Goal: Information Seeking & Learning: Understand process/instructions

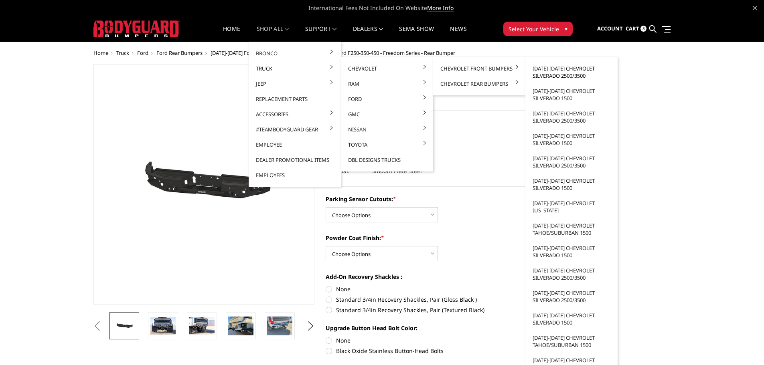
click at [566, 72] on link "[DATE]-[DATE] Chevrolet Silverado 2500/3500" at bounding box center [571, 72] width 86 height 22
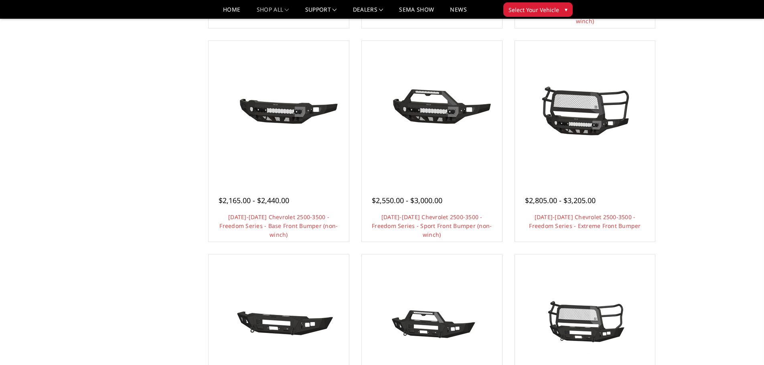
scroll to position [281, 0]
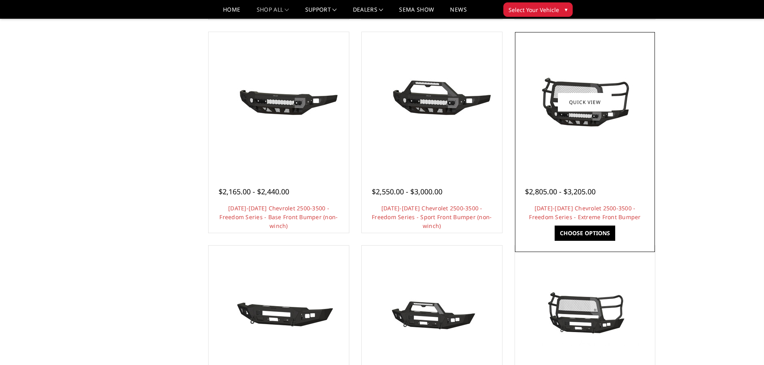
click at [584, 150] on div at bounding box center [585, 102] width 136 height 136
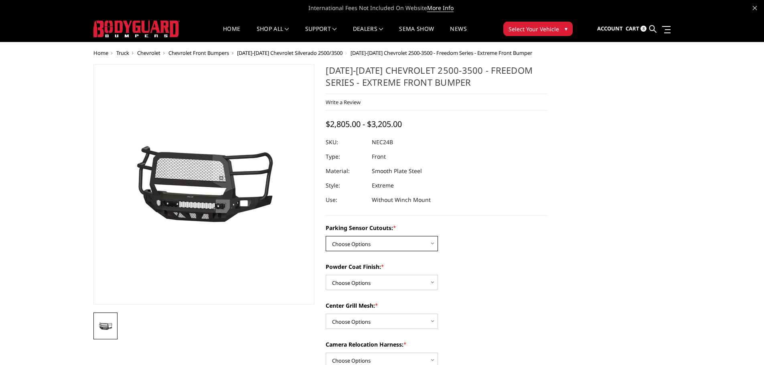
click at [424, 244] on select "Choose Options No - Without Parking Sensor Cutouts Yes - With Parking Sensor Cu…" at bounding box center [381, 243] width 112 height 15
click at [478, 266] on label "Powder Coat Finish: *" at bounding box center [435, 267] width 221 height 8
click at [438, 275] on select "Choose Options Bare Metal Texture Black Powder Coat" at bounding box center [381, 282] width 112 height 15
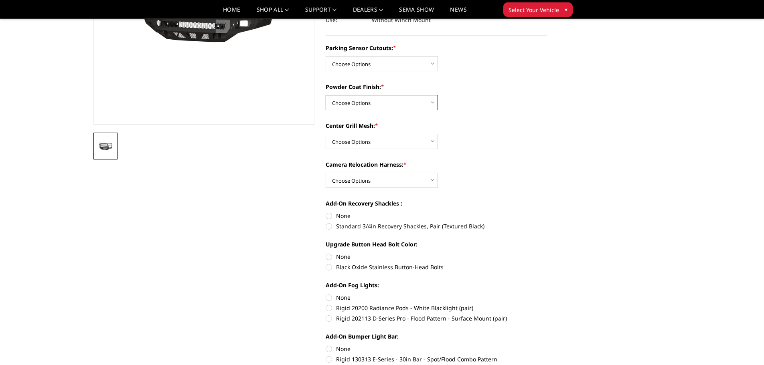
scroll to position [40, 0]
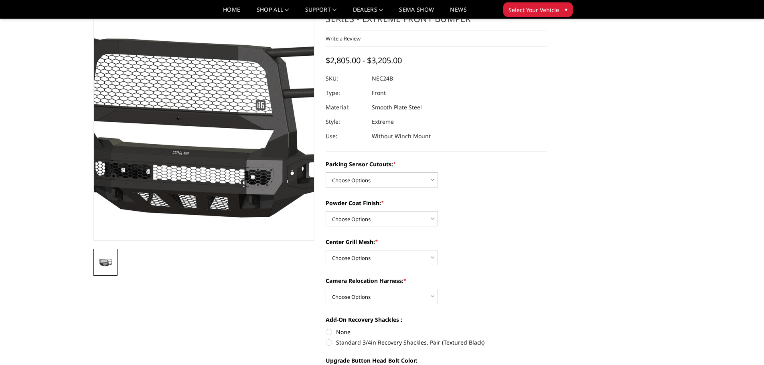
click at [195, 172] on img at bounding box center [215, 121] width 513 height 240
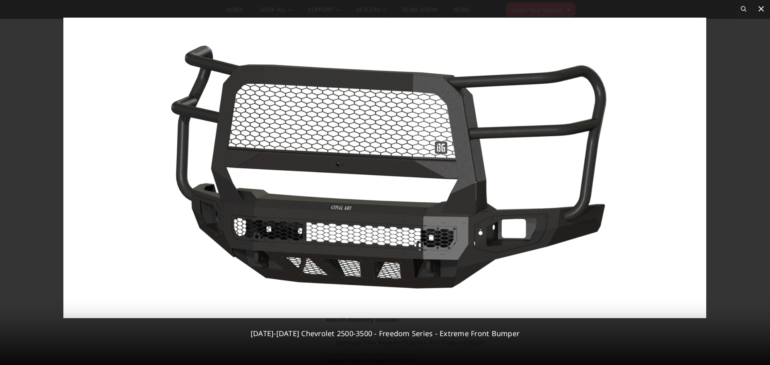
click at [760, 9] on icon at bounding box center [761, 9] width 10 height 10
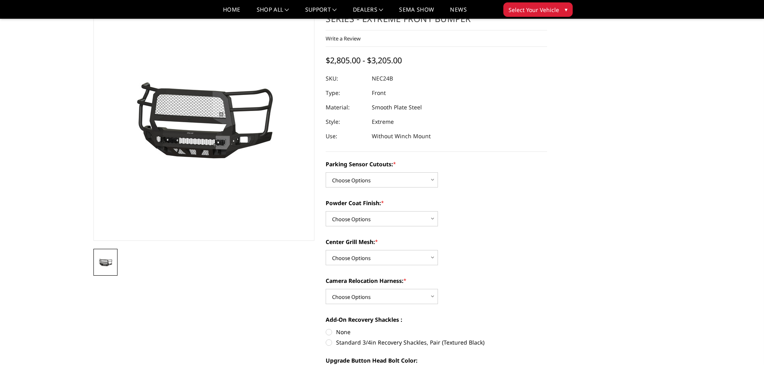
click at [559, 11] on button "Select Your Vehicle ▾" at bounding box center [537, 9] width 69 height 14
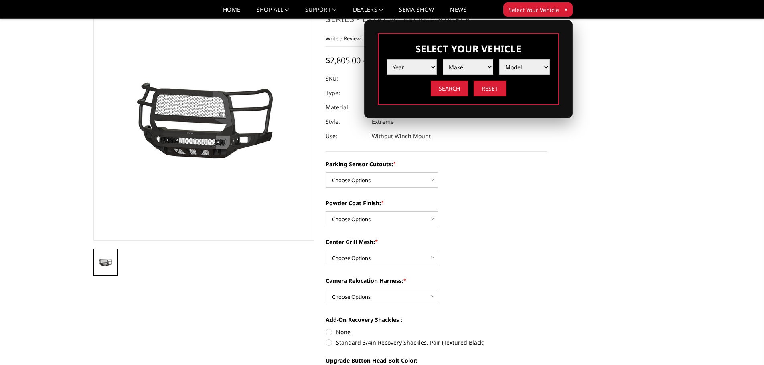
click at [429, 69] on select "Year 2025 2024 2023 2022 2021 2020 2019 2018 2017 2016 2015 2014 2013 2012 2011…" at bounding box center [411, 66] width 51 height 15
select select "yr_2025"
click at [386, 59] on select "Year 2025 2024 2023 2022 2021 2020 2019 2018 2017 2016 2015 2014 2013 2012 2011…" at bounding box center [411, 66] width 51 height 15
click at [476, 69] on select "Make Chevrolet Ford GMC Ram Toyota" at bounding box center [468, 66] width 51 height 15
select select "mk_chevrolet"
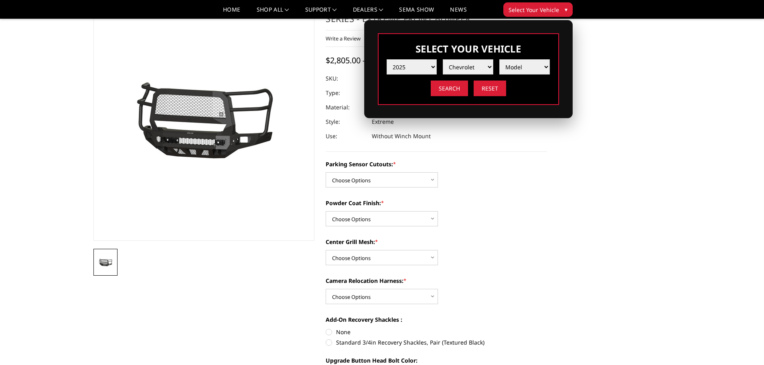
click at [443, 59] on select "Make Chevrolet Ford GMC Ram Toyota" at bounding box center [468, 66] width 51 height 15
click at [536, 64] on select "Model Silverado 1500 Silverado 2500 / 3500 Silverado 4500 / 5500 / 6500" at bounding box center [524, 66] width 51 height 15
select select "md_silverado-2500-3500"
click at [499, 59] on select "Model Silverado 1500 Silverado 2500 / 3500 Silverado 4500 / 5500 / 6500" at bounding box center [524, 66] width 51 height 15
click at [455, 90] on input "Search" at bounding box center [449, 89] width 37 height 16
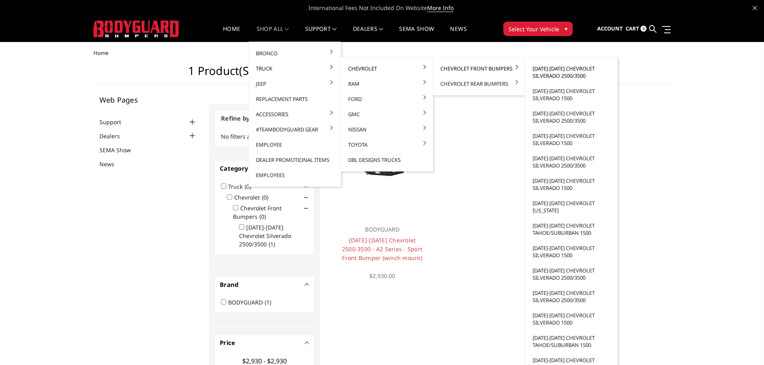
click at [551, 69] on link "[DATE]-[DATE] Chevrolet Silverado 2500/3500" at bounding box center [571, 72] width 86 height 22
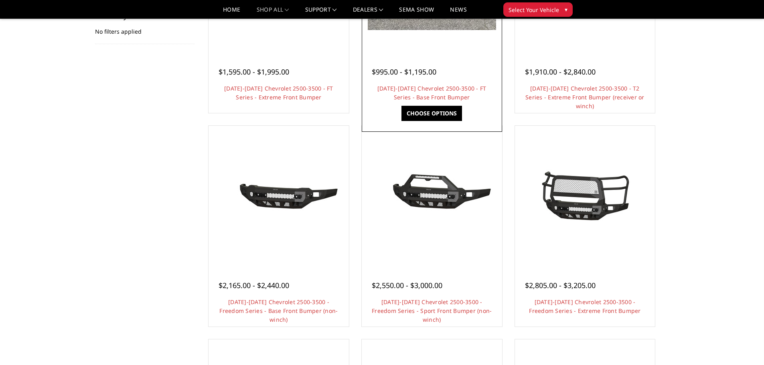
scroll to position [281, 0]
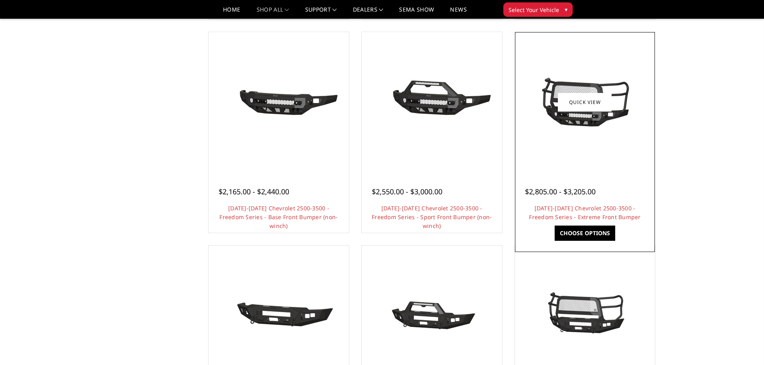
click at [582, 145] on div at bounding box center [585, 102] width 136 height 136
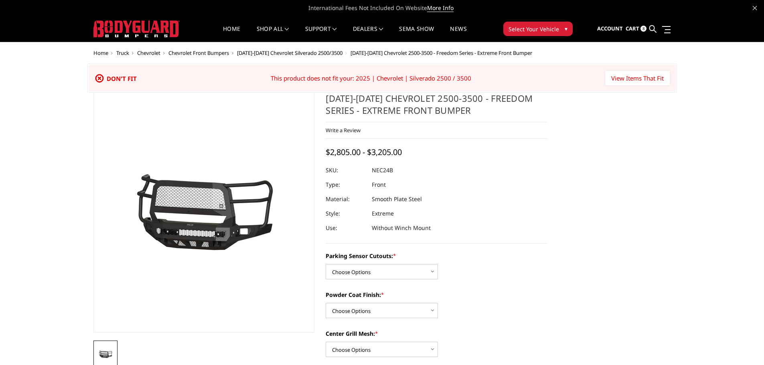
click at [560, 30] on button "Select Your Vehicle ▾" at bounding box center [537, 29] width 69 height 14
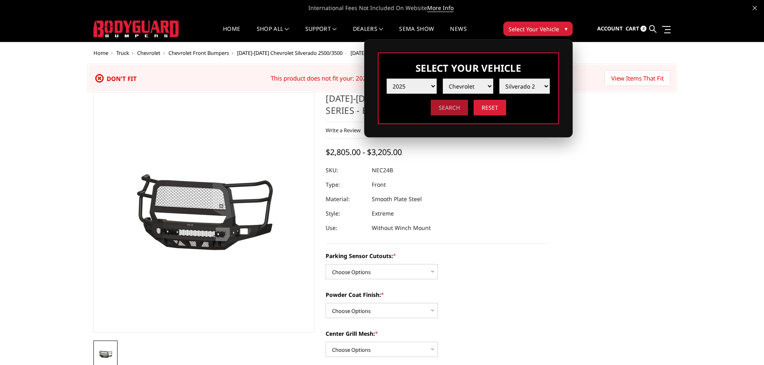
click at [451, 107] on input "Search" at bounding box center [449, 108] width 37 height 16
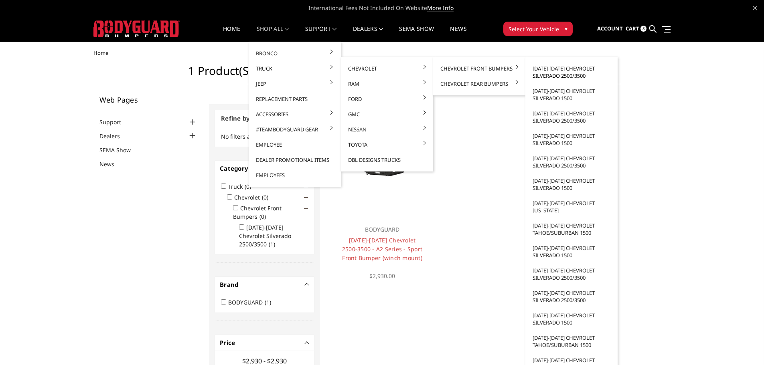
click at [570, 72] on link "[DATE]-[DATE] Chevrolet Silverado 2500/3500" at bounding box center [571, 72] width 86 height 22
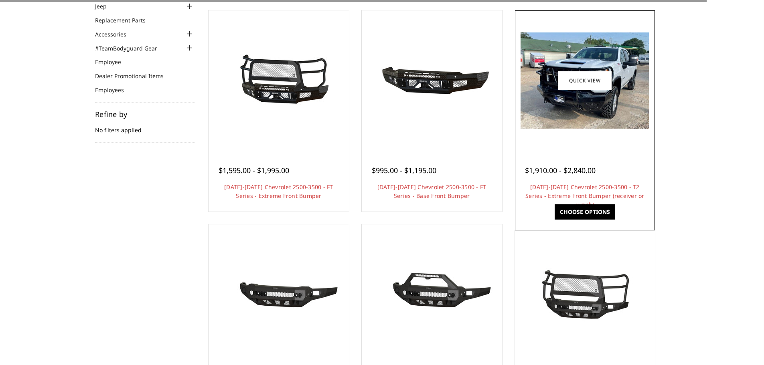
scroll to position [241, 0]
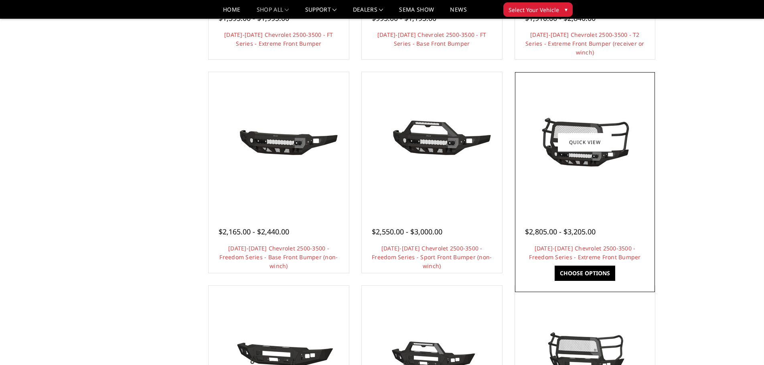
click at [589, 177] on div at bounding box center [585, 142] width 136 height 136
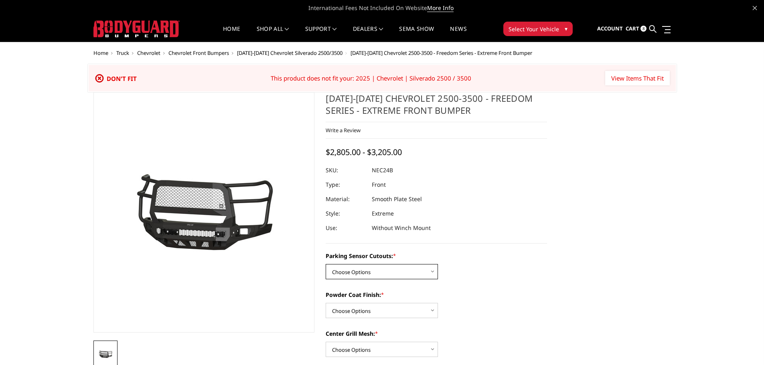
click at [404, 275] on select "Choose Options No - Without Parking Sensor Cutouts Yes - With Parking Sensor Cu…" at bounding box center [381, 271] width 112 height 15
select select "2977"
click at [325, 264] on select "Choose Options No - Without Parking Sensor Cutouts Yes - With Parking Sensor Cu…" at bounding box center [381, 271] width 112 height 15
click at [536, 27] on span "Select Your Vehicle" at bounding box center [533, 29] width 51 height 8
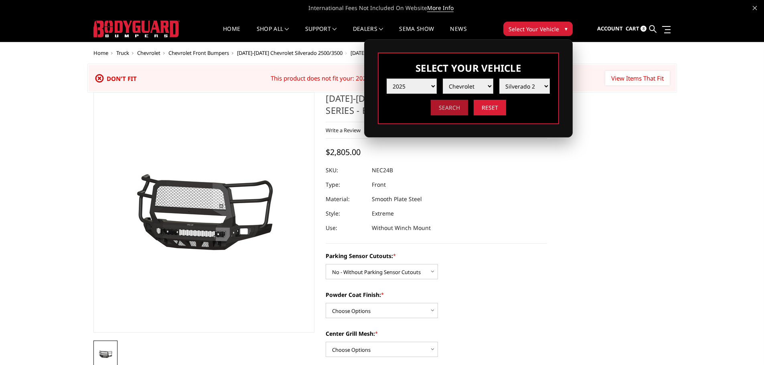
click at [454, 107] on input "Search" at bounding box center [449, 108] width 37 height 16
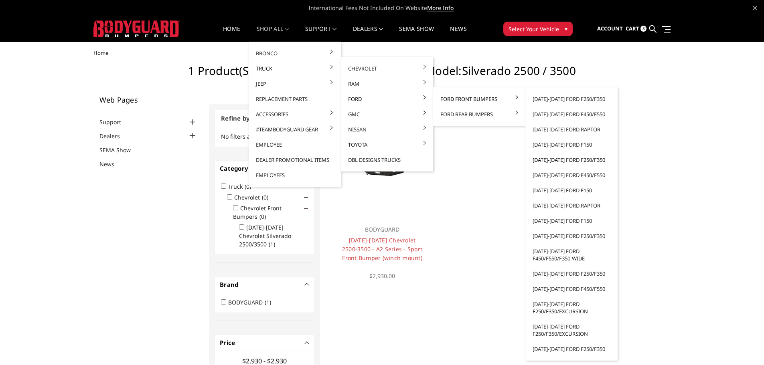
click at [552, 162] on link "[DATE]-[DATE] Ford F250/F350" at bounding box center [571, 159] width 86 height 15
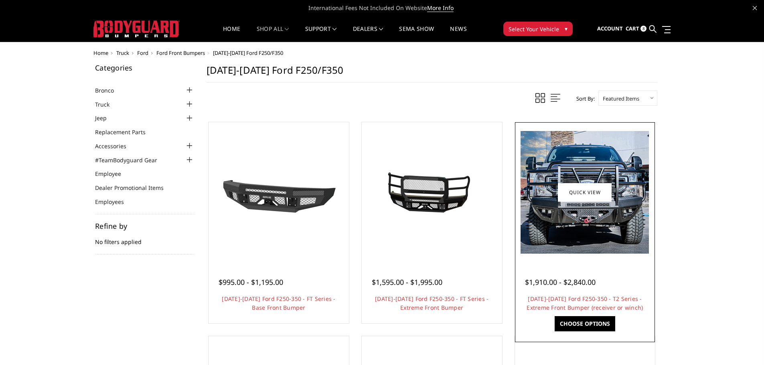
click at [564, 236] on img at bounding box center [584, 192] width 128 height 123
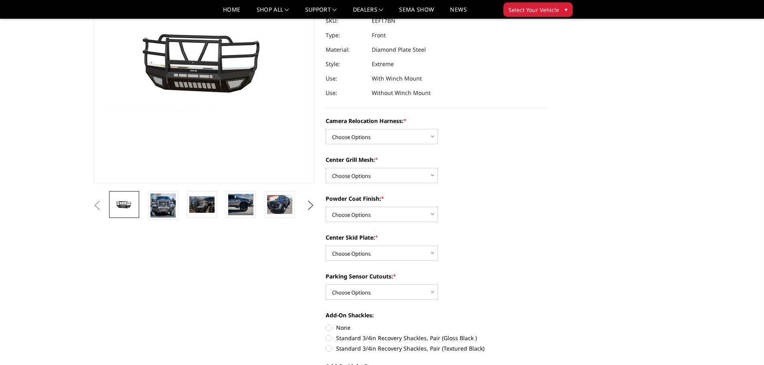
scroll to position [160, 0]
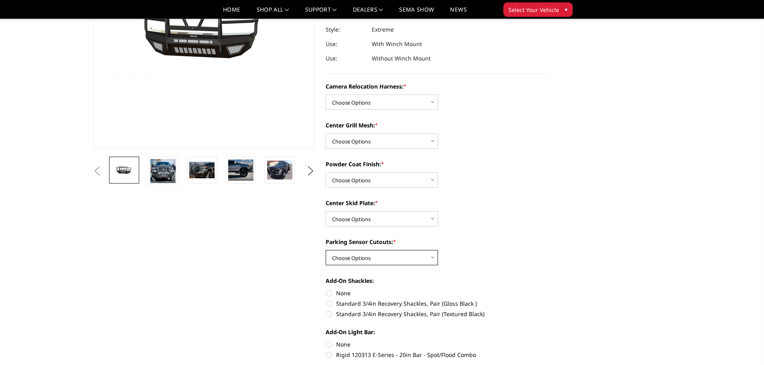
click at [414, 260] on select "Choose Options No - Without Parking Sensor Cutouts" at bounding box center [381, 257] width 112 height 15
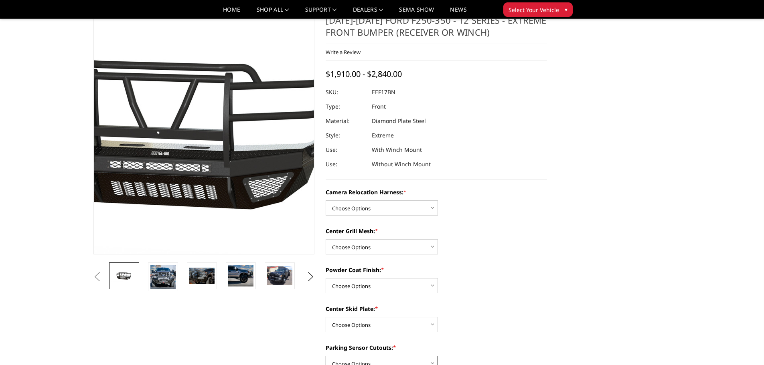
scroll to position [40, 0]
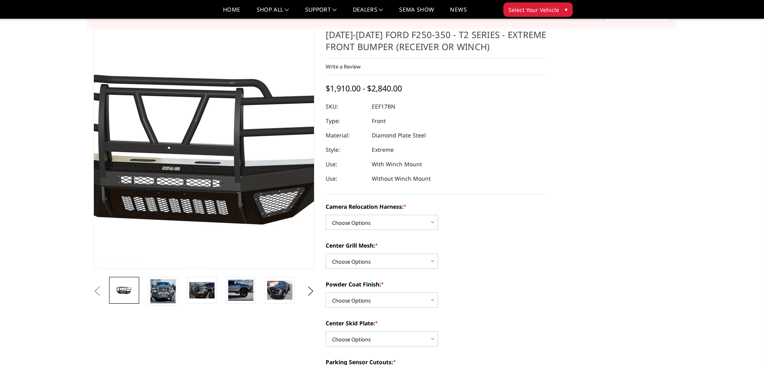
click at [209, 184] on img at bounding box center [197, 148] width 513 height 244
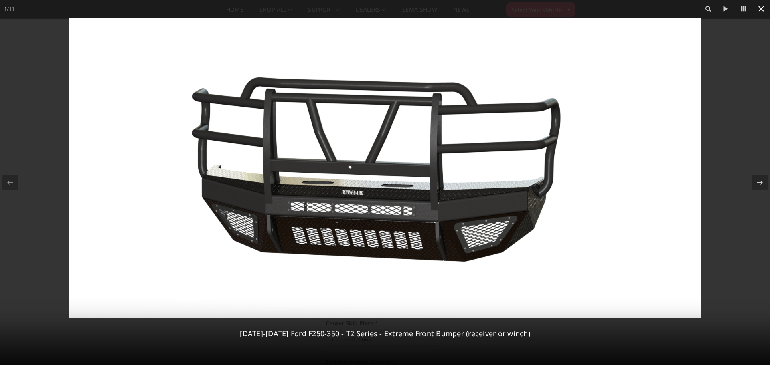
click at [762, 10] on icon at bounding box center [761, 9] width 6 height 6
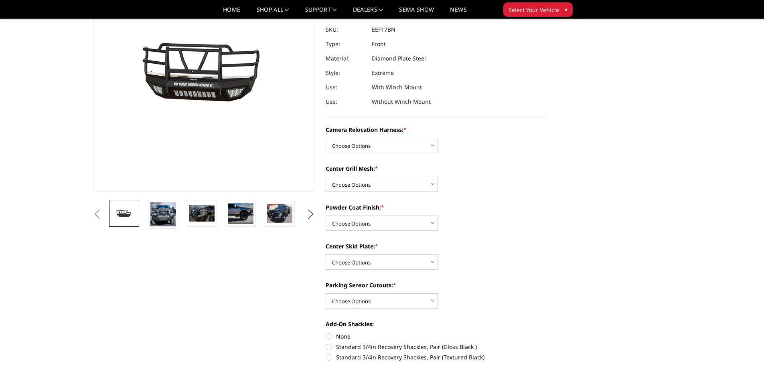
scroll to position [120, 0]
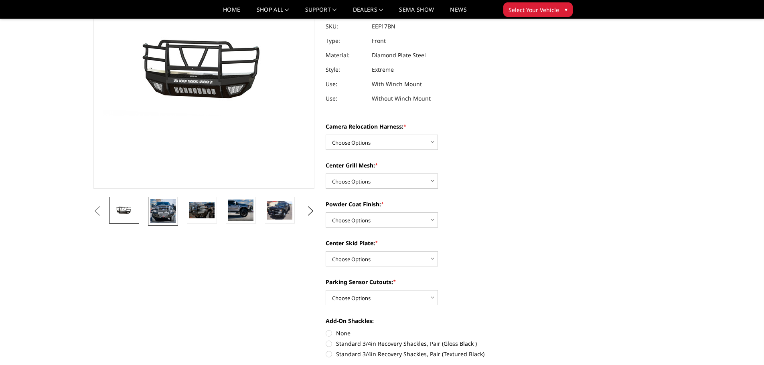
click at [168, 213] on img at bounding box center [162, 211] width 25 height 24
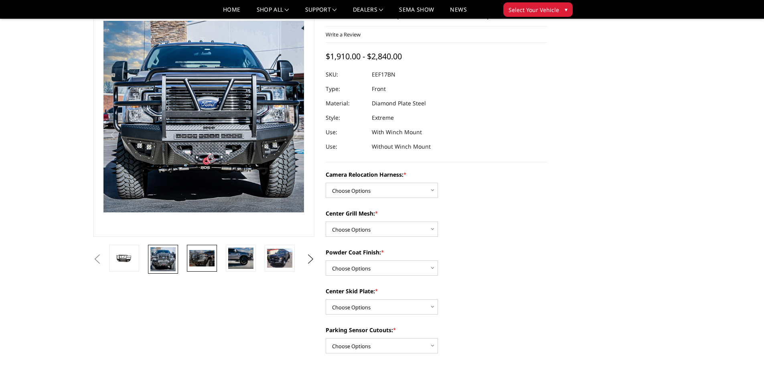
click at [206, 255] on img at bounding box center [201, 258] width 25 height 16
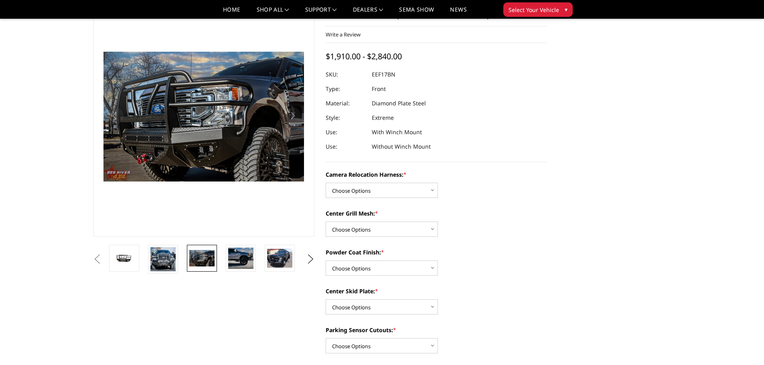
scroll to position [103, 0]
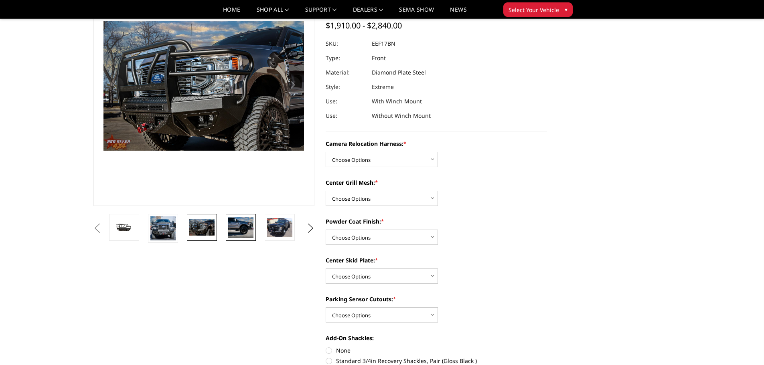
click at [242, 228] on img at bounding box center [240, 227] width 25 height 21
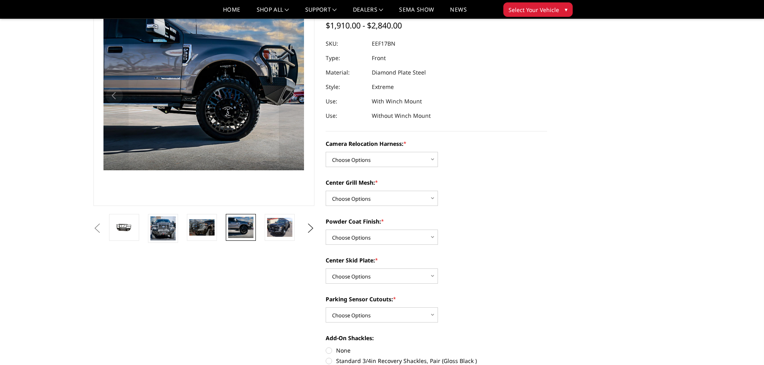
scroll to position [84, 0]
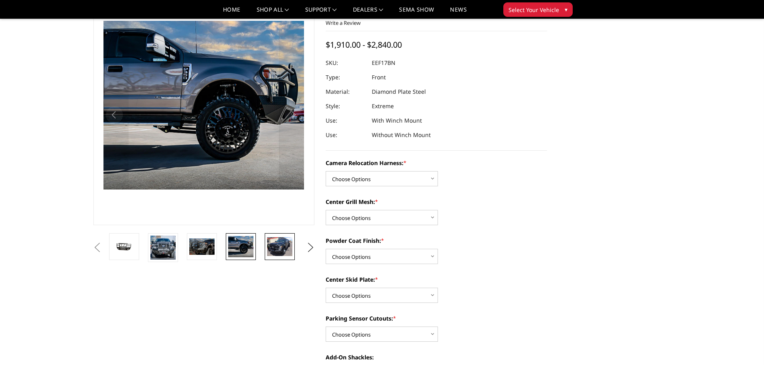
click at [272, 245] on img at bounding box center [279, 246] width 25 height 19
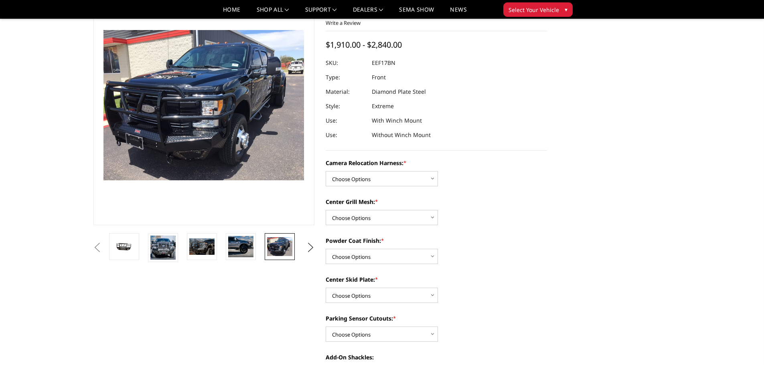
scroll to position [93, 0]
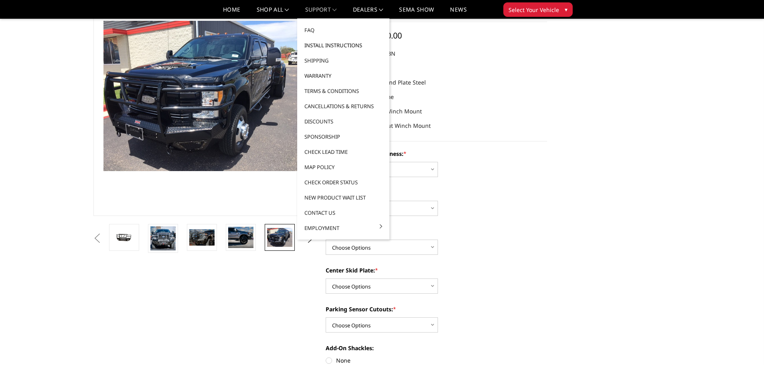
click at [325, 46] on link "Install Instructions" at bounding box center [343, 45] width 86 height 15
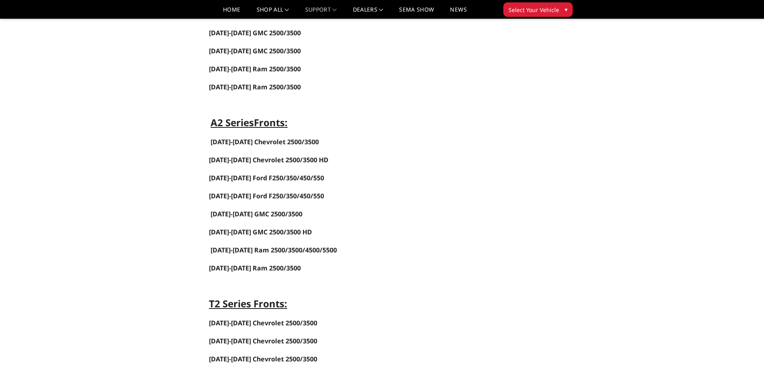
scroll to position [601, 0]
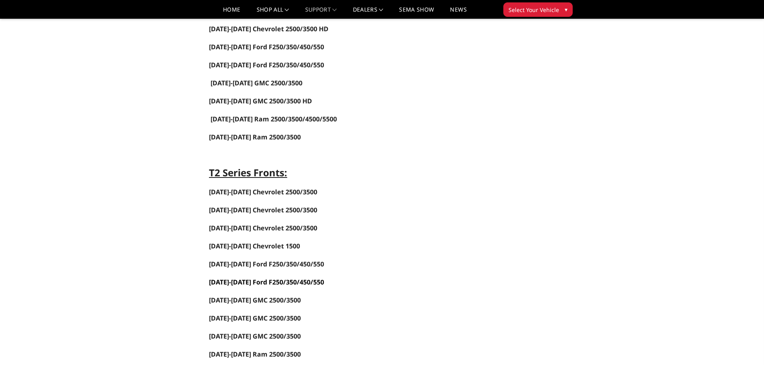
click at [241, 282] on link "[DATE]-[DATE] Ford F250/350/450/550" at bounding box center [266, 282] width 115 height 9
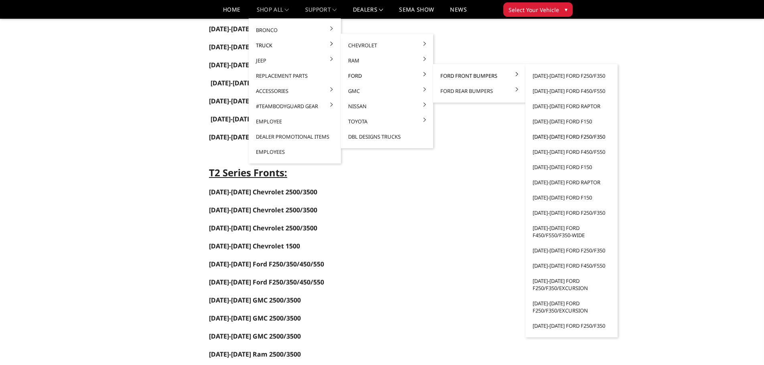
click at [560, 136] on link "[DATE]-[DATE] Ford F250/F350" at bounding box center [571, 136] width 86 height 15
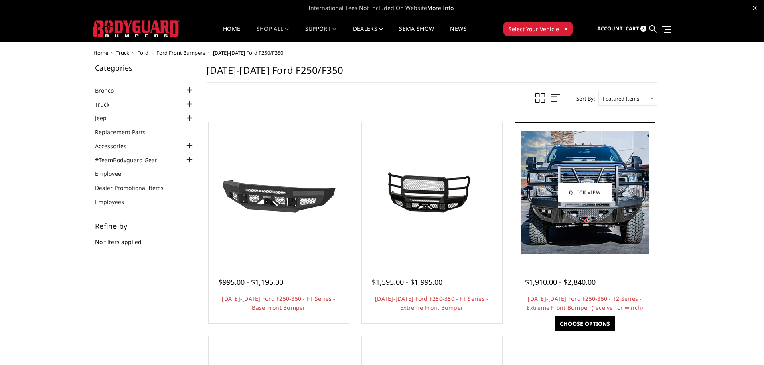
click at [588, 232] on img at bounding box center [584, 192] width 128 height 123
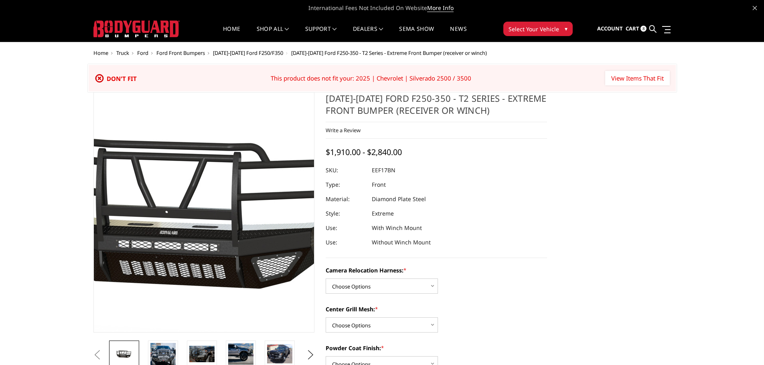
click at [211, 225] on img at bounding box center [194, 213] width 513 height 244
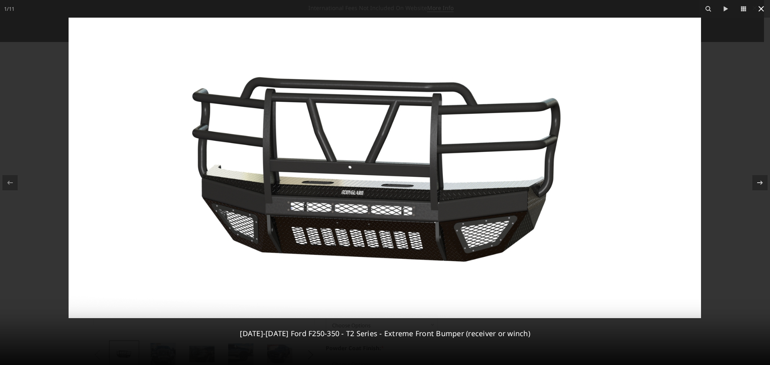
click at [763, 8] on icon at bounding box center [761, 9] width 10 height 10
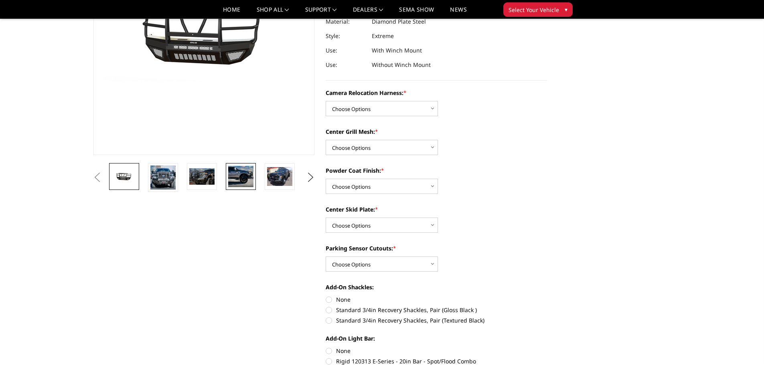
scroll to position [80, 0]
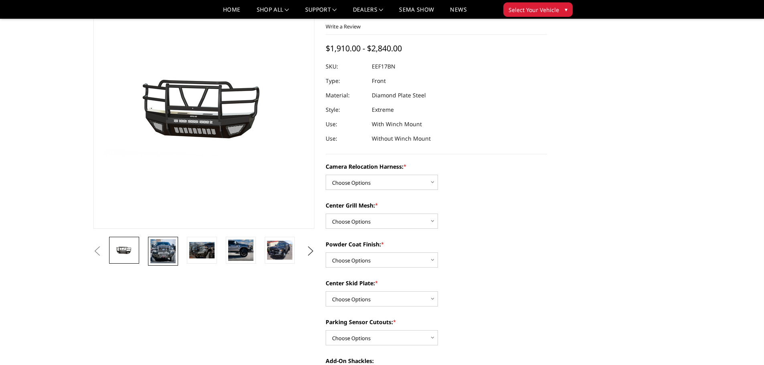
click at [164, 253] on img at bounding box center [162, 251] width 25 height 24
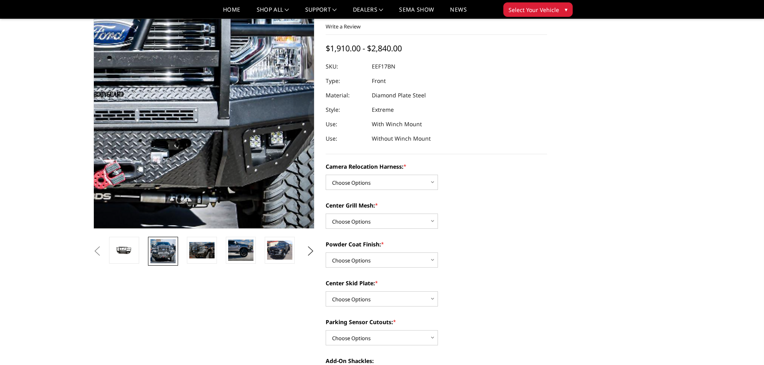
click at [287, 150] on img at bounding box center [94, 65] width 513 height 491
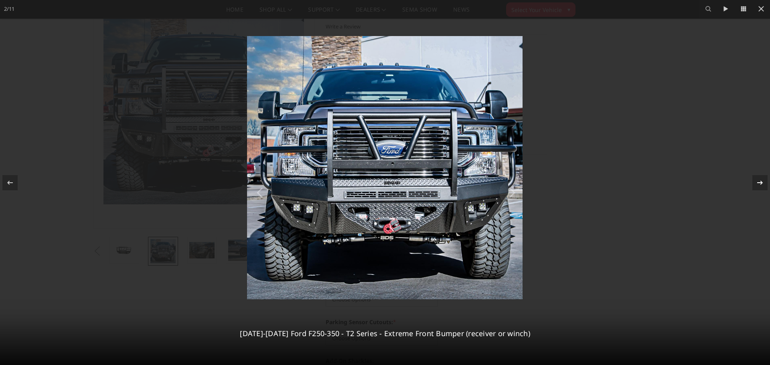
click at [758, 184] on icon at bounding box center [760, 183] width 10 height 10
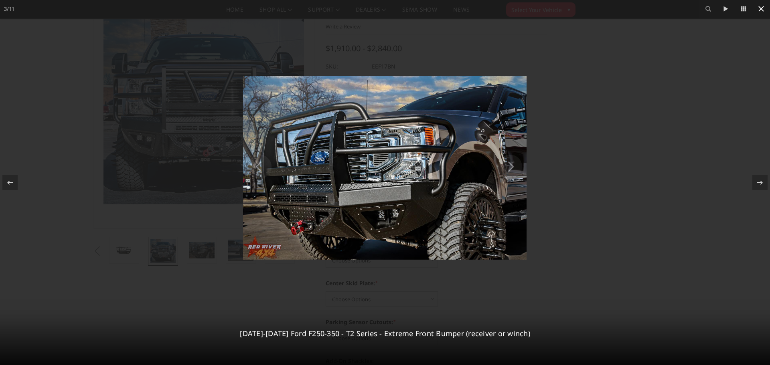
click at [758, 12] on icon at bounding box center [761, 9] width 10 height 10
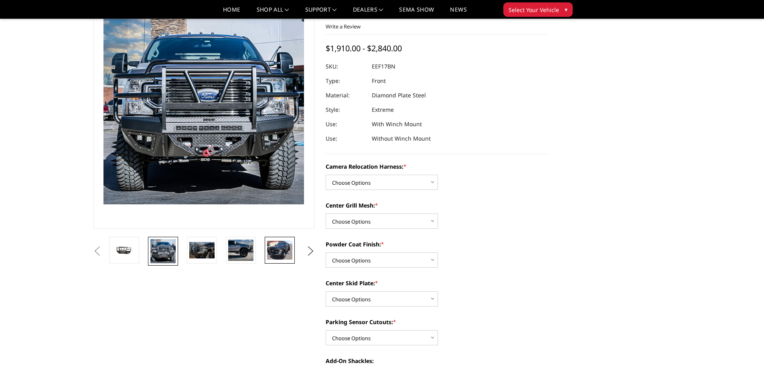
click at [270, 246] on img at bounding box center [279, 250] width 25 height 19
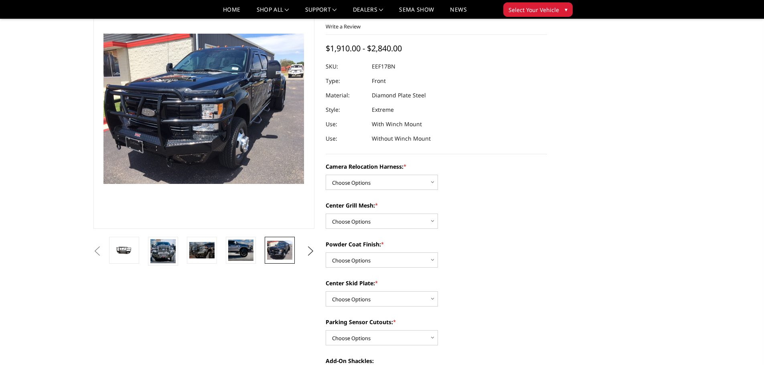
scroll to position [101, 0]
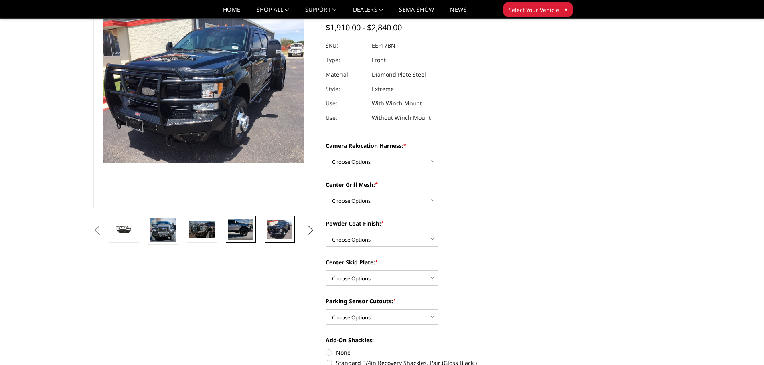
click at [243, 230] on img at bounding box center [240, 229] width 25 height 21
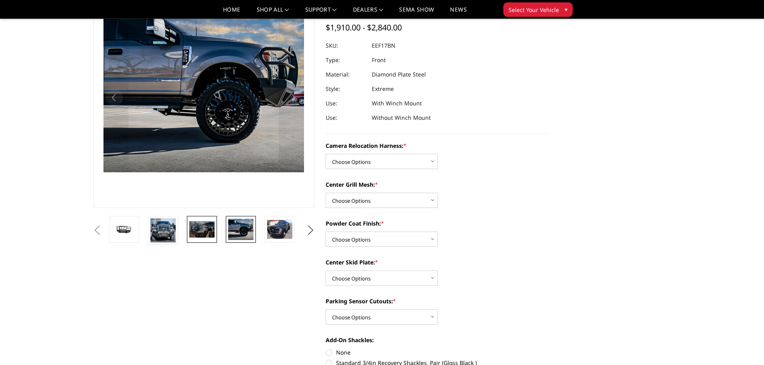
click at [200, 230] on img at bounding box center [201, 229] width 25 height 16
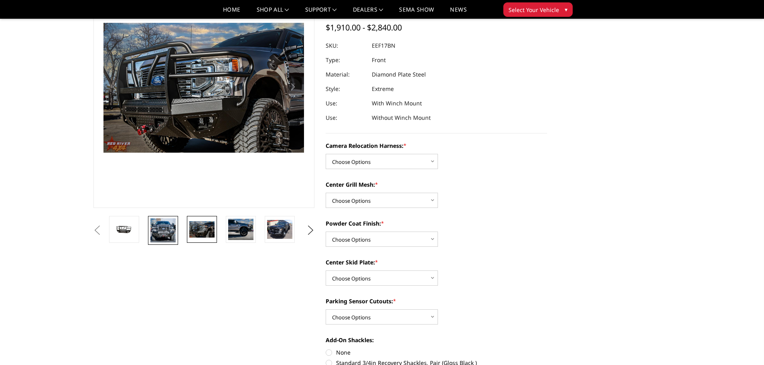
click at [166, 230] on img at bounding box center [162, 230] width 25 height 24
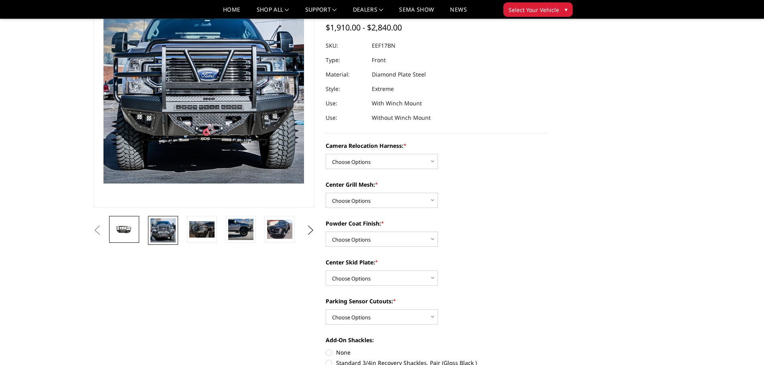
click at [129, 231] on img at bounding box center [123, 230] width 25 height 12
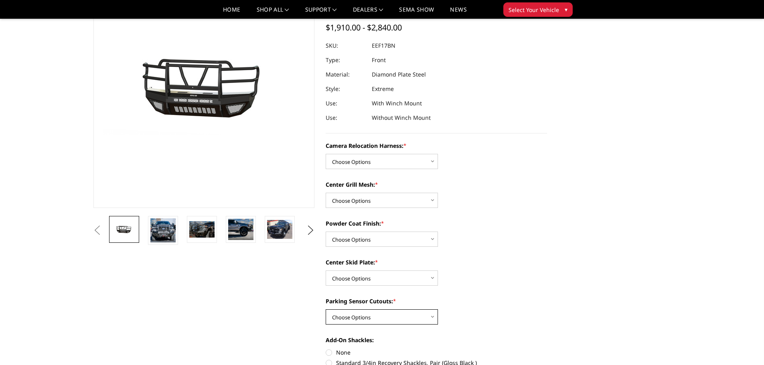
click at [428, 316] on select "Choose Options No - Without Parking Sensor Cutouts" at bounding box center [381, 316] width 112 height 15
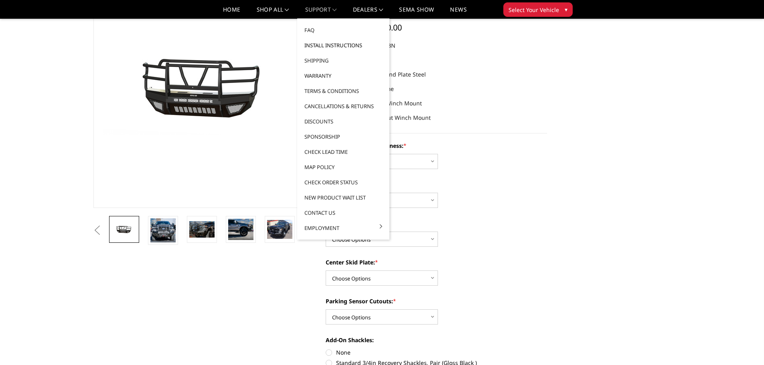
click at [322, 45] on link "Install Instructions" at bounding box center [343, 45] width 86 height 15
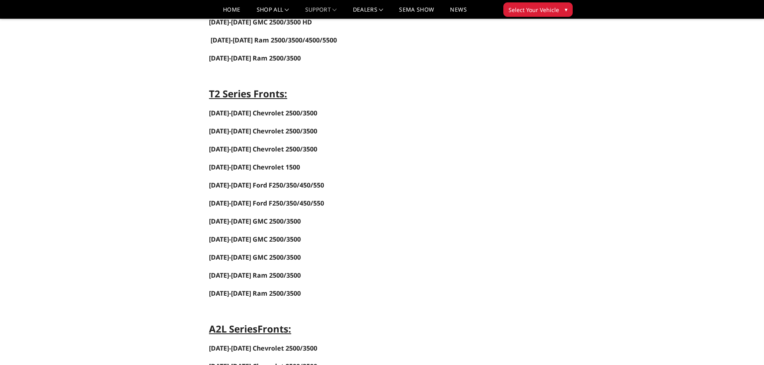
scroll to position [681, 0]
click at [253, 204] on link "[DATE]-[DATE] Ford F250/350/450/550" at bounding box center [266, 202] width 115 height 9
